Goal: Task Accomplishment & Management: Use online tool/utility

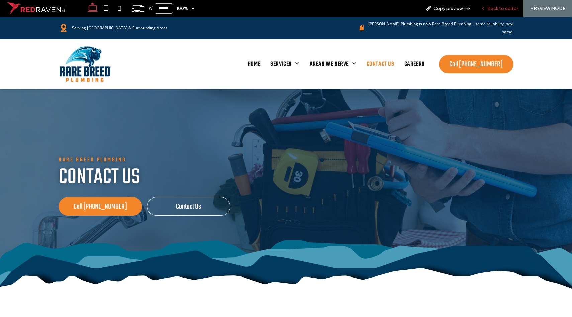
click at [490, 6] on span "Back to editor" at bounding box center [503, 9] width 31 height 6
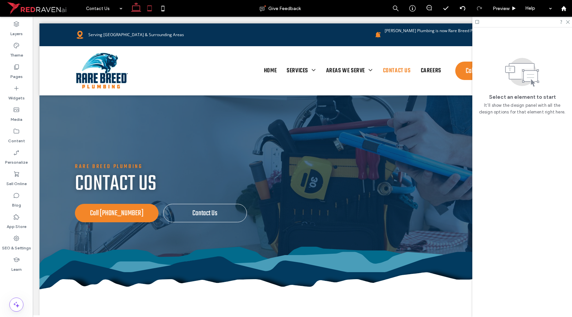
click at [149, 13] on icon at bounding box center [149, 8] width 13 height 13
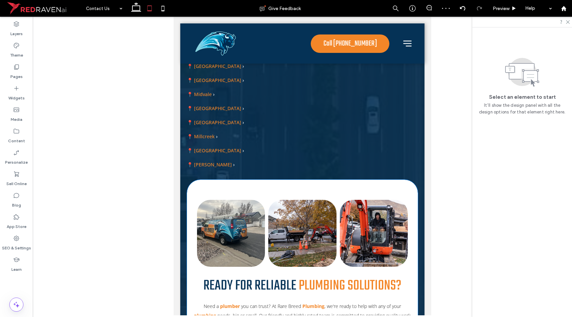
scroll to position [2519, 0]
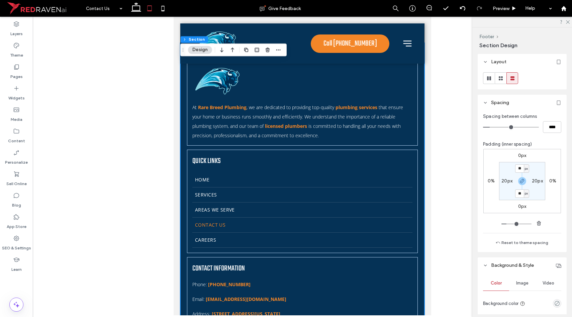
scroll to position [2590, 0]
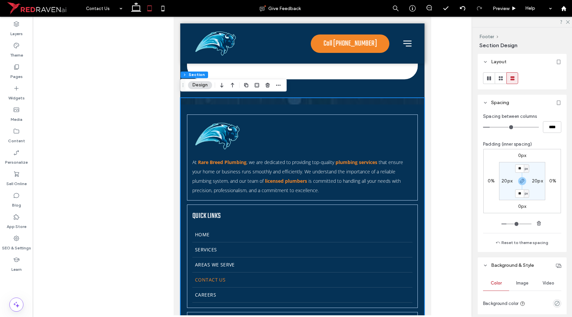
click at [241, 98] on div "At Rare Breed Plumbing , we are dedicated to providing top-quality plumbing ser…" at bounding box center [302, 256] width 244 height 316
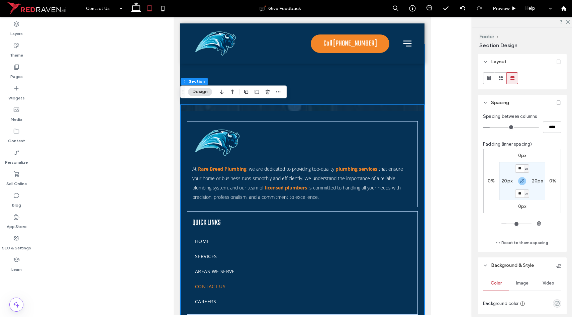
click at [354, 95] on div at bounding box center [302, 74] width 244 height 60
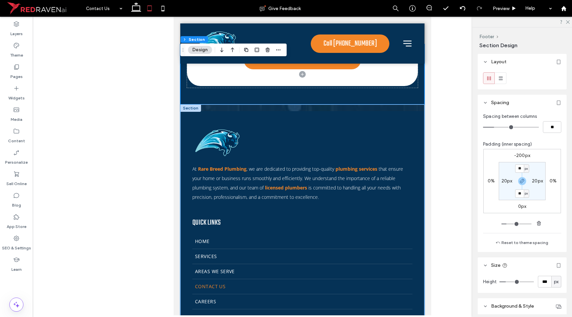
click at [359, 113] on div "At Rare Breed Plumbing , we are dedicated to providing top-quality plumbing ser…" at bounding box center [302, 262] width 244 height 316
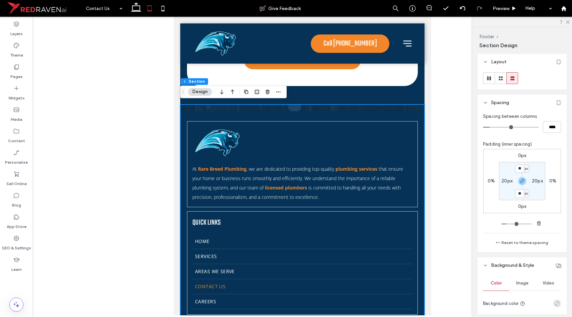
click at [323, 106] on div "At Rare Breed Plumbing , we are dedicated to providing top-quality plumbing ser…" at bounding box center [302, 262] width 244 height 316
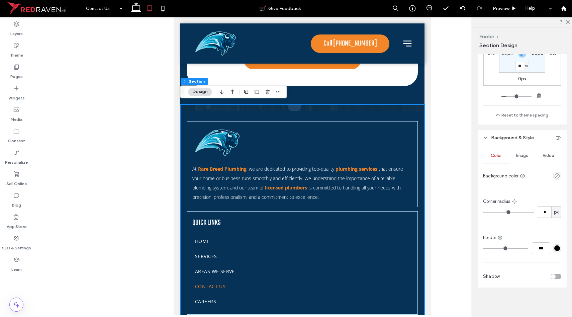
click at [553, 172] on div at bounding box center [557, 176] width 8 height 8
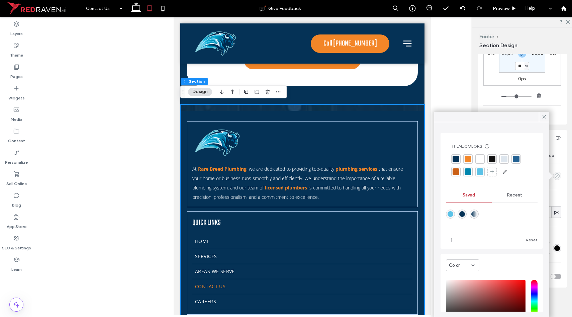
click at [555, 176] on icon "empty color" at bounding box center [558, 176] width 6 height 6
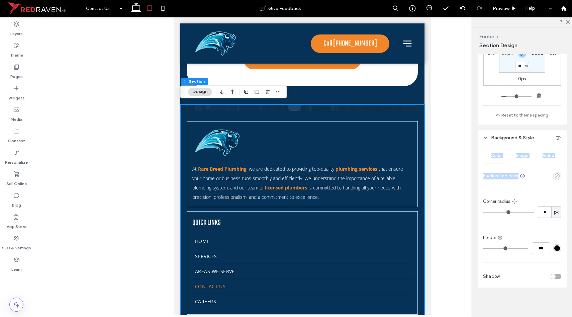
click at [555, 176] on icon "empty color" at bounding box center [558, 176] width 6 height 6
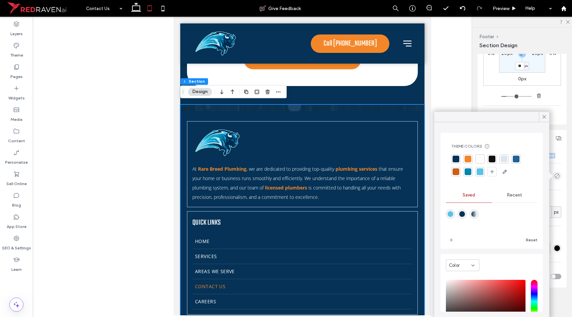
click at [460, 160] on div at bounding box center [456, 158] width 9 height 9
click at [541, 120] on div at bounding box center [544, 117] width 10 height 10
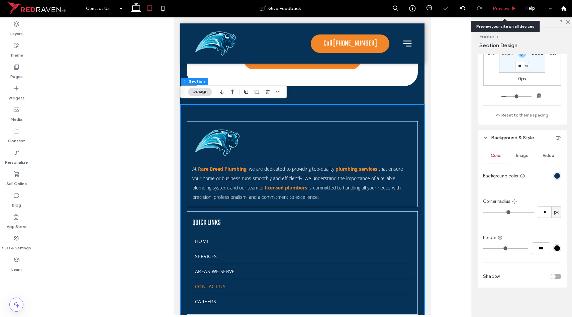
click at [511, 8] on div "Preview" at bounding box center [505, 9] width 34 height 6
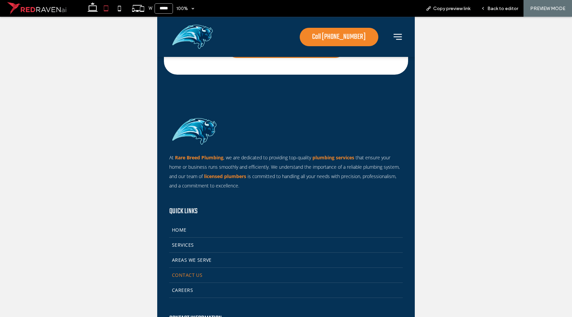
click at [506, 8] on span "Back to editor" at bounding box center [503, 9] width 31 height 6
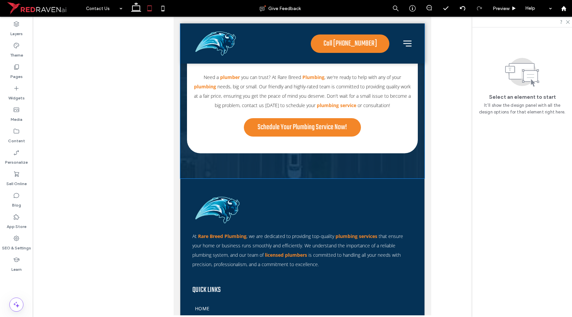
scroll to position [2513, 0]
